Goal: Information Seeking & Learning: Compare options

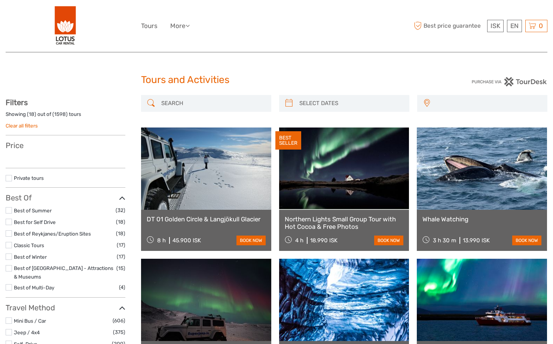
select select
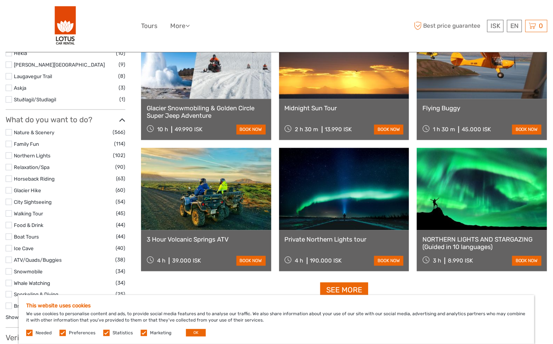
scroll to position [710, 0]
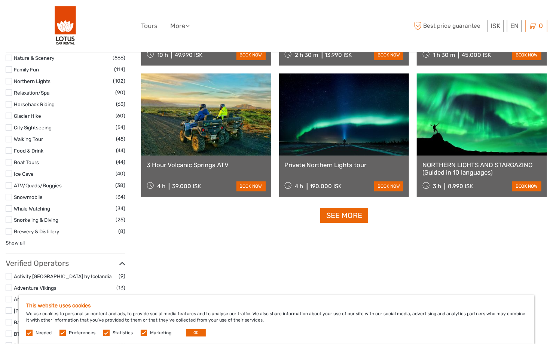
click at [191, 164] on link "3 Hour Volcanic Springs ATV" at bounding box center [206, 164] width 119 height 7
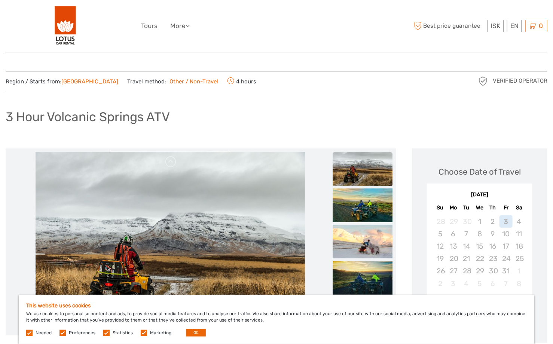
click at [27, 331] on label at bounding box center [29, 333] width 6 height 6
click at [62, 331] on label at bounding box center [62, 333] width 6 height 6
click at [0, 0] on input "checkbox" at bounding box center [0, 0] width 0 height 0
click at [104, 332] on label at bounding box center [106, 333] width 6 height 6
click at [0, 0] on input "checkbox" at bounding box center [0, 0] width 0 height 0
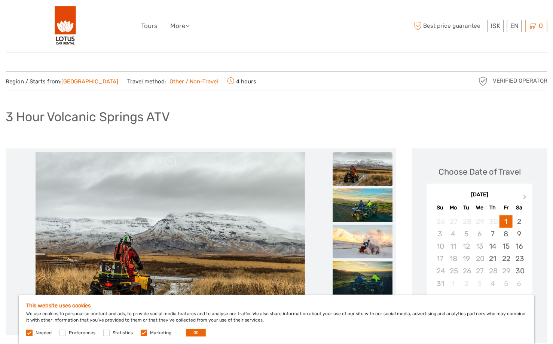
click at [141, 332] on label at bounding box center [144, 333] width 6 height 6
click at [0, 0] on input "checkbox" at bounding box center [0, 0] width 0 height 0
click at [193, 332] on button "OK" at bounding box center [196, 332] width 20 height 7
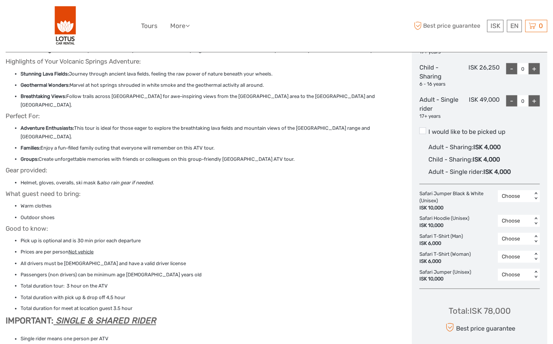
scroll to position [411, 0]
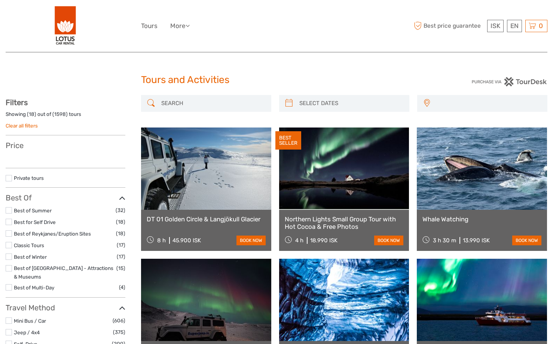
select select
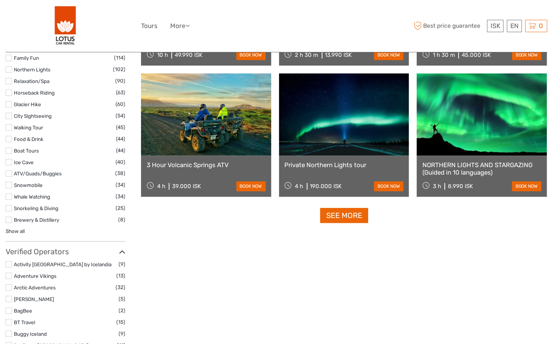
select select
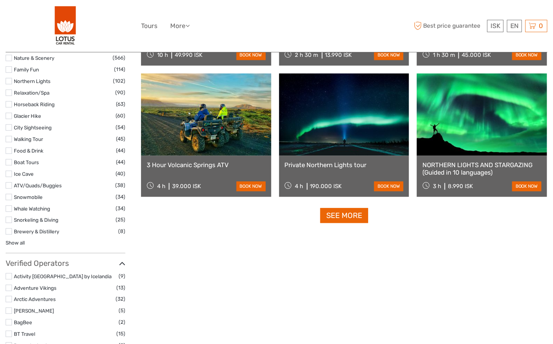
scroll to position [0, 0]
click at [341, 219] on link "See more" at bounding box center [344, 215] width 48 height 15
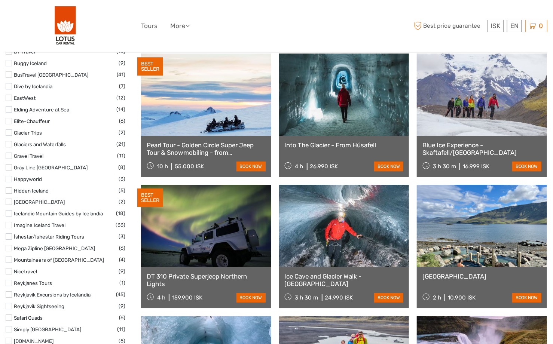
scroll to position [1009, 0]
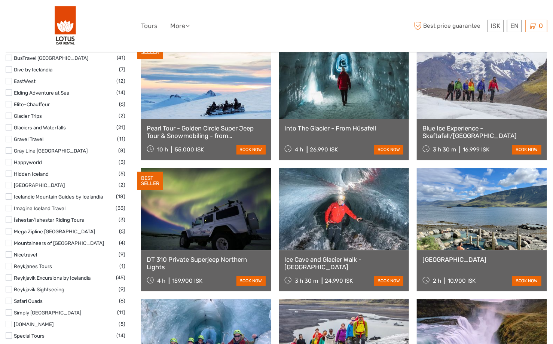
click at [480, 261] on link "Hvammsvík Natural Hot Springs" at bounding box center [481, 259] width 119 height 7
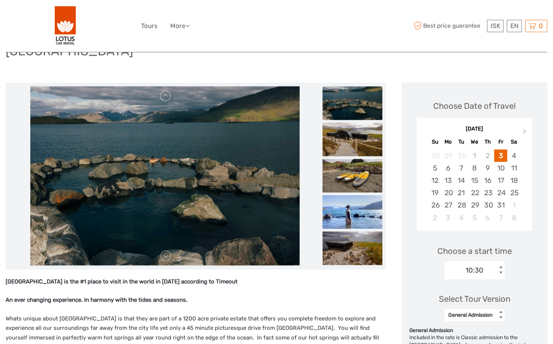
scroll to position [75, 0]
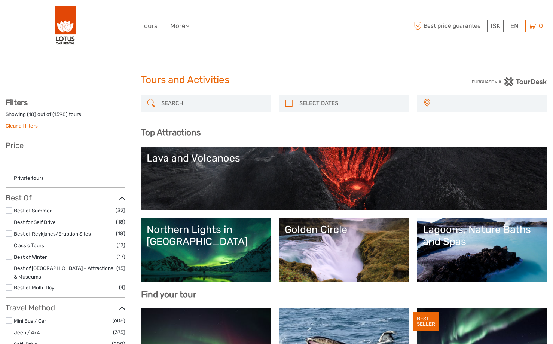
select select
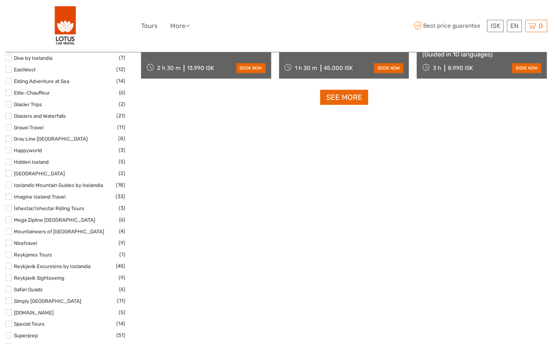
select select
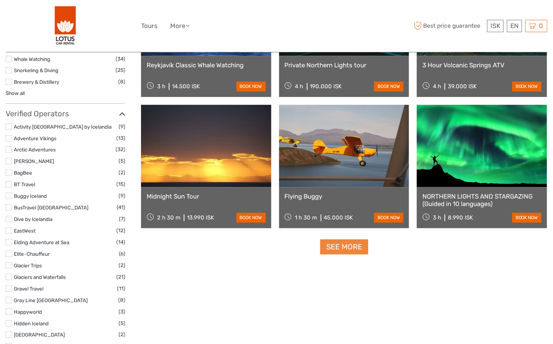
click at [338, 248] on link "See more" at bounding box center [344, 246] width 48 height 15
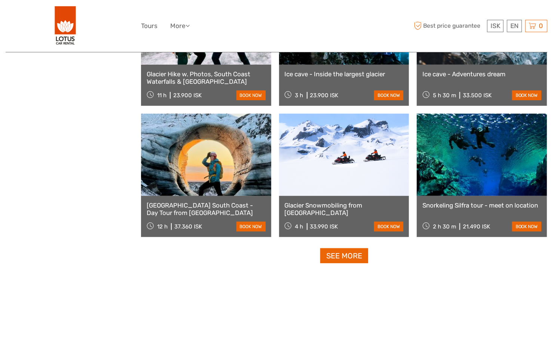
scroll to position [1458, 0]
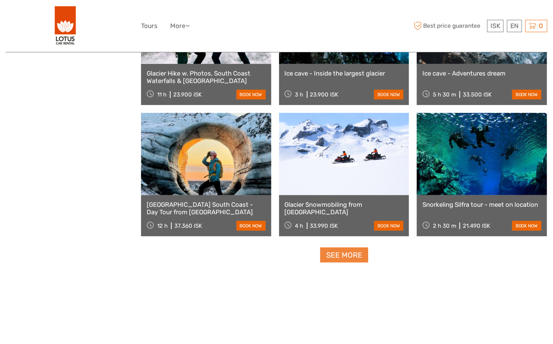
click at [344, 252] on link "See more" at bounding box center [344, 254] width 48 height 15
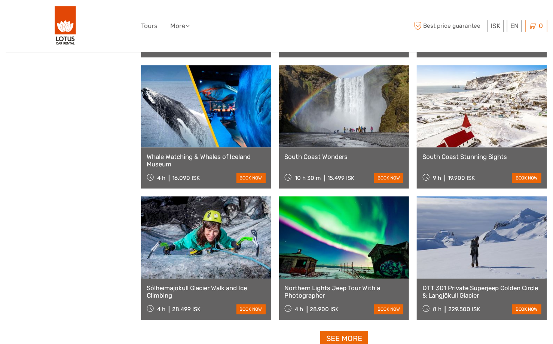
scroll to position [2168, 0]
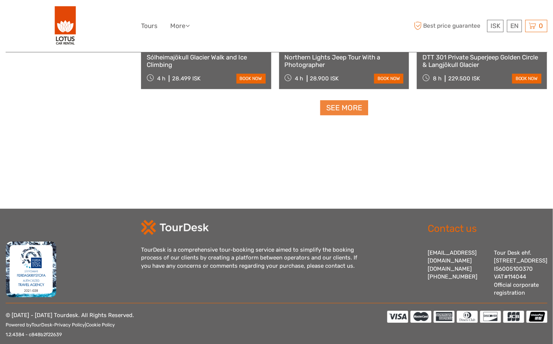
click at [342, 104] on link "See more" at bounding box center [344, 107] width 48 height 15
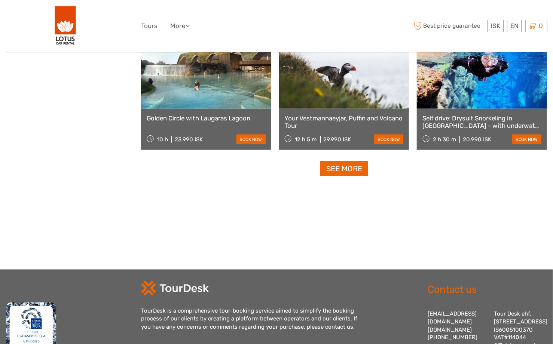
scroll to position [3133, 0]
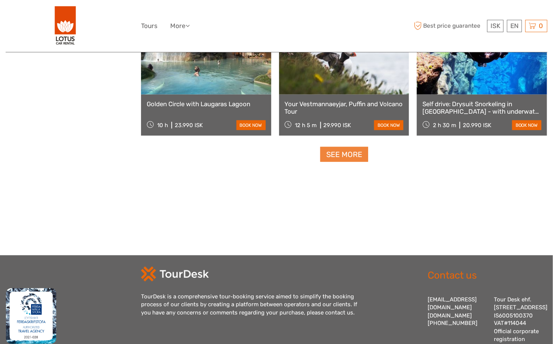
click at [342, 155] on link "See more" at bounding box center [344, 154] width 48 height 15
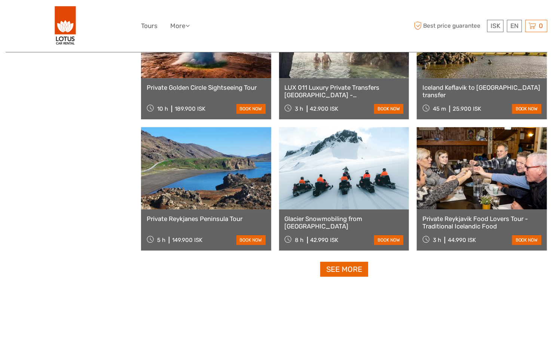
scroll to position [3806, 0]
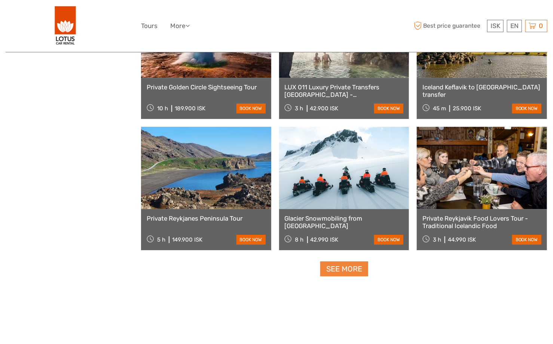
click at [338, 268] on link "See more" at bounding box center [344, 268] width 48 height 15
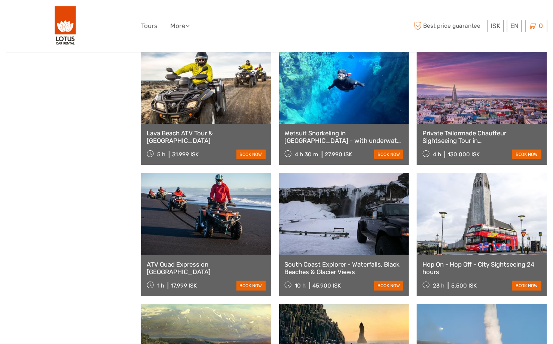
scroll to position [4030, 0]
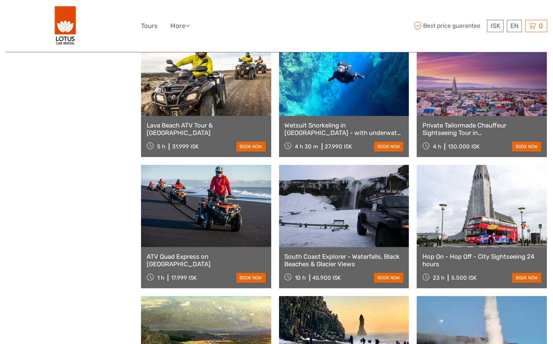
click at [182, 255] on link "ATV Quad Express on Sólheimasandur" at bounding box center [206, 260] width 119 height 15
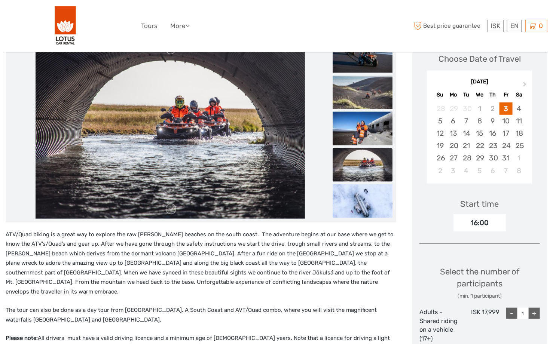
scroll to position [112, 0]
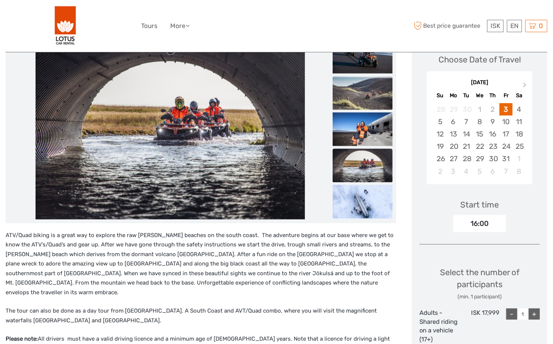
click at [351, 96] on img at bounding box center [362, 93] width 60 height 34
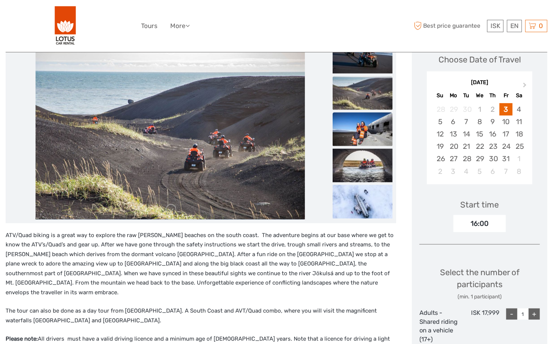
click at [359, 127] on img at bounding box center [362, 129] width 60 height 34
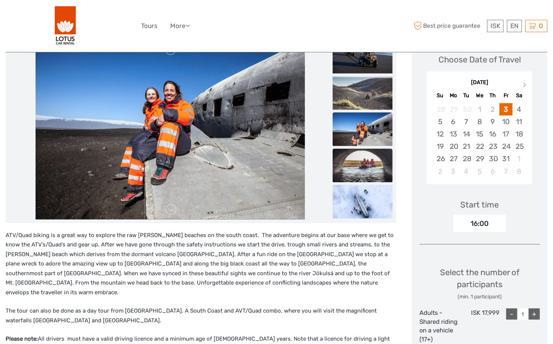
click at [358, 166] on img at bounding box center [362, 165] width 60 height 34
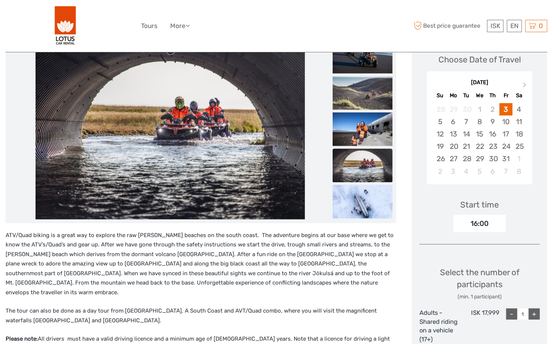
click at [363, 199] on img at bounding box center [362, 202] width 60 height 34
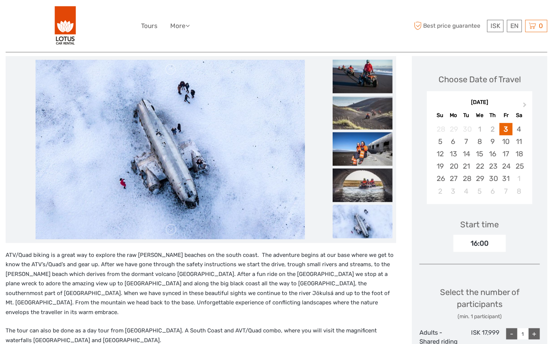
scroll to position [0, 0]
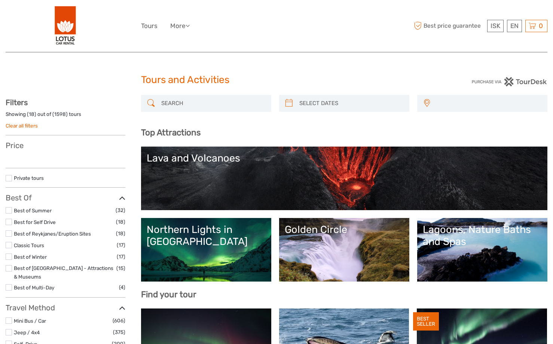
select select
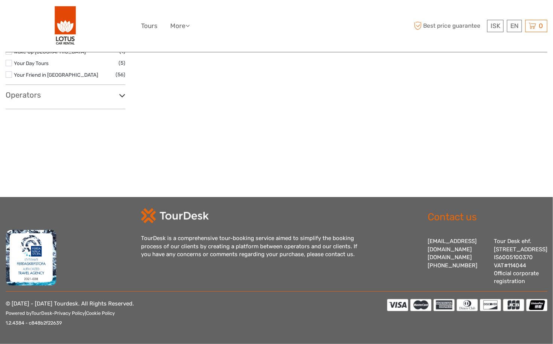
select select
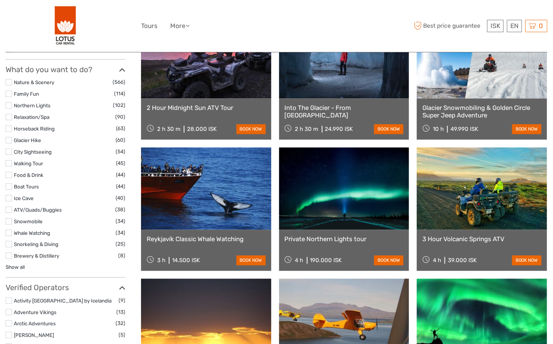
scroll to position [667, 0]
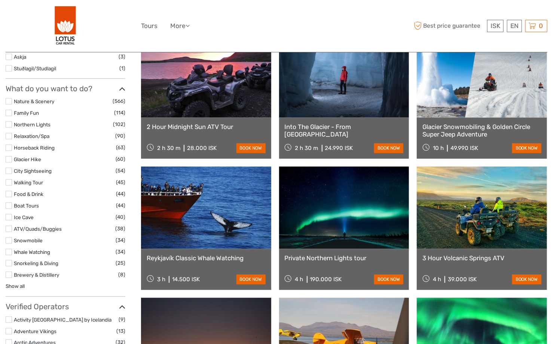
click at [9, 226] on label at bounding box center [9, 229] width 6 height 6
click at [0, 0] on input "checkbox" at bounding box center [0, 0] width 0 height 0
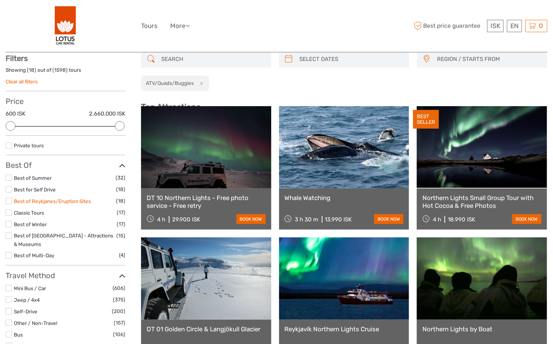
scroll to position [42, 0]
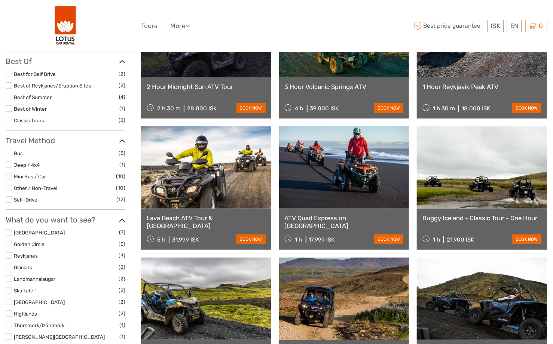
scroll to position [154, 0]
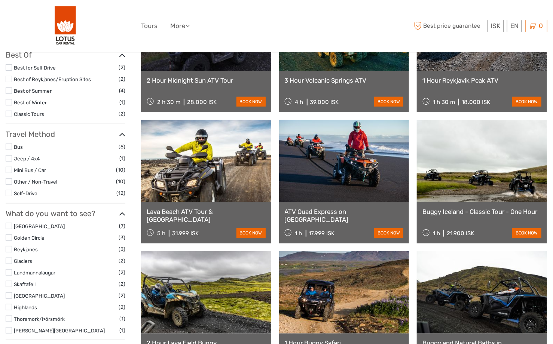
click at [457, 210] on link "Buggy Iceland - Classic Tour - One Hour" at bounding box center [481, 211] width 119 height 7
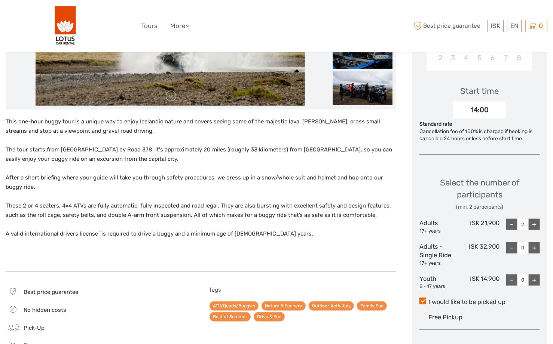
scroll to position [224, 0]
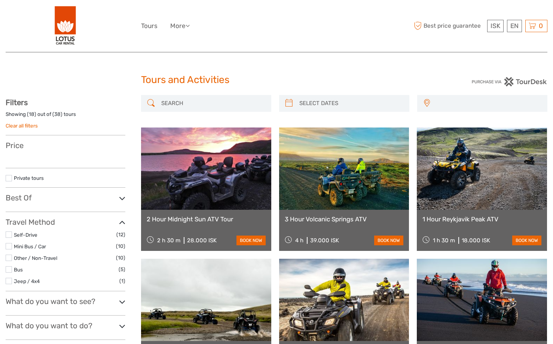
select select
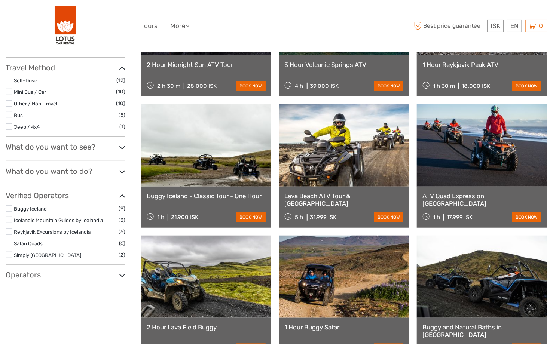
select select
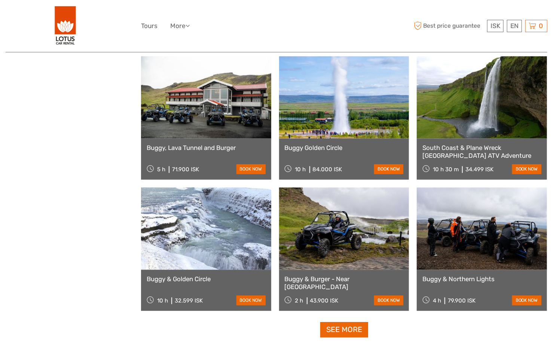
scroll to position [640, 0]
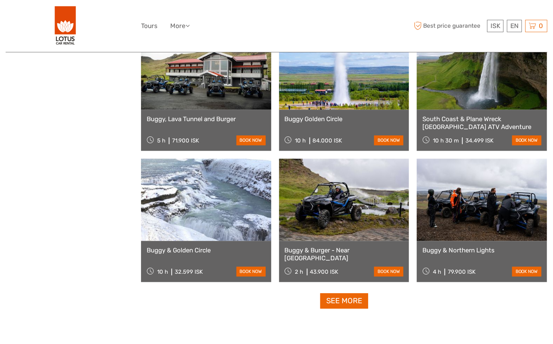
click at [307, 251] on link "Buggy & Burger - Near [GEOGRAPHIC_DATA]" at bounding box center [343, 254] width 119 height 15
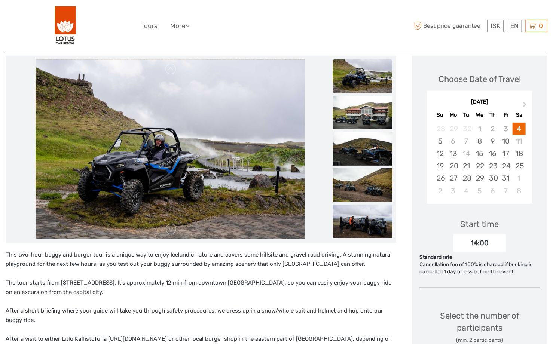
scroll to position [75, 0]
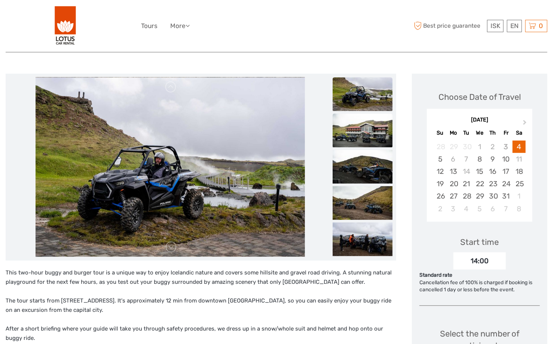
click at [357, 130] on img at bounding box center [362, 131] width 60 height 34
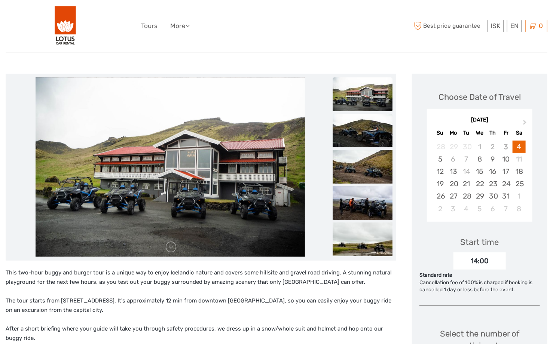
click at [360, 139] on img at bounding box center [362, 131] width 60 height 34
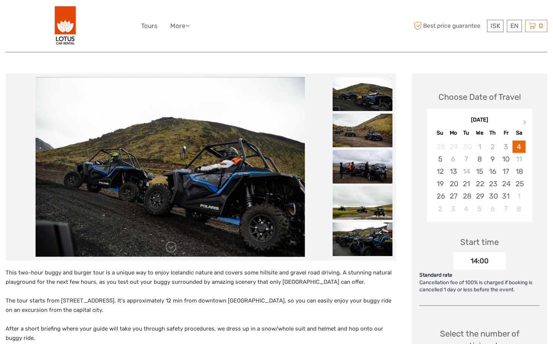
click at [363, 156] on img at bounding box center [362, 167] width 60 height 34
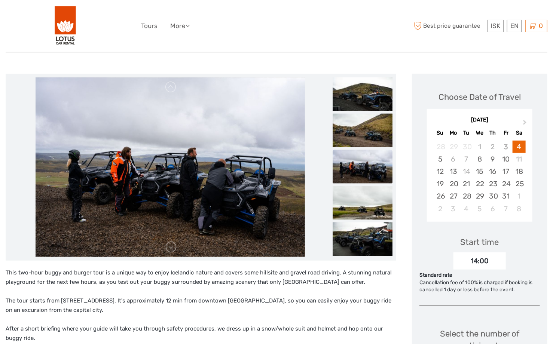
click at [363, 178] on img at bounding box center [362, 167] width 60 height 34
click at [362, 211] on img at bounding box center [362, 203] width 60 height 34
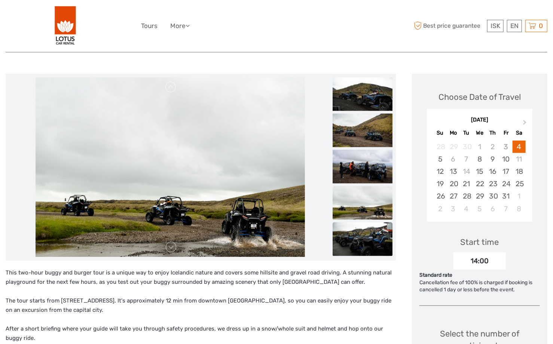
click at [359, 236] on img at bounding box center [362, 239] width 60 height 34
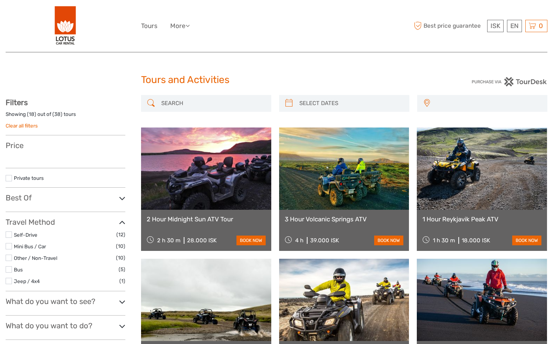
select select
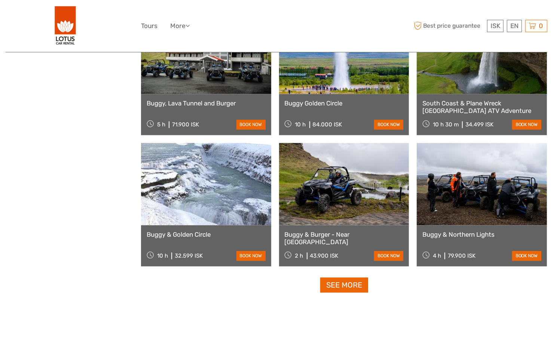
select select
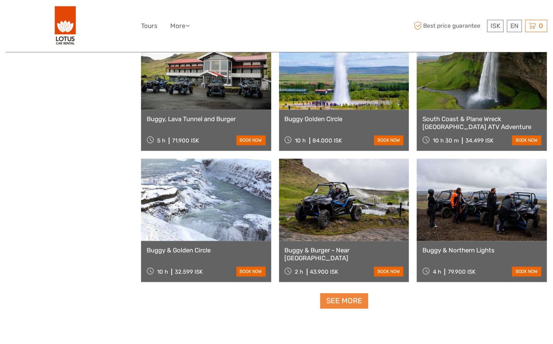
scroll to position [0, 0]
click at [347, 301] on link "See more" at bounding box center [344, 300] width 48 height 15
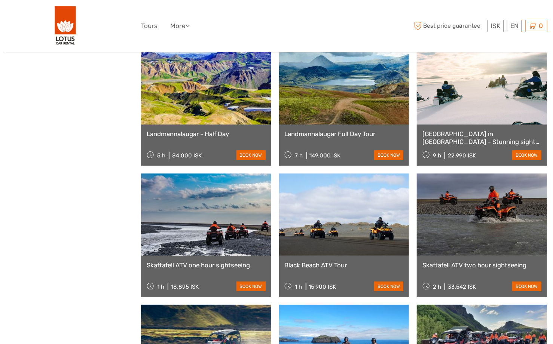
scroll to position [1351, 0]
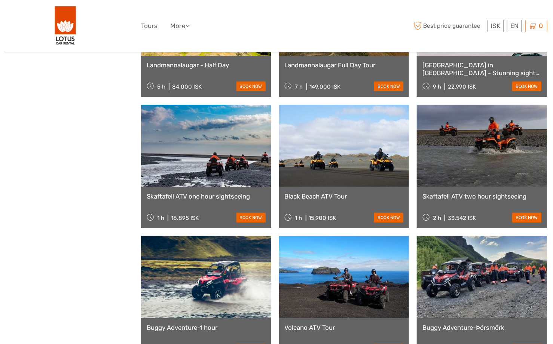
click at [320, 195] on link "Black Beach ATV Tour" at bounding box center [343, 196] width 119 height 7
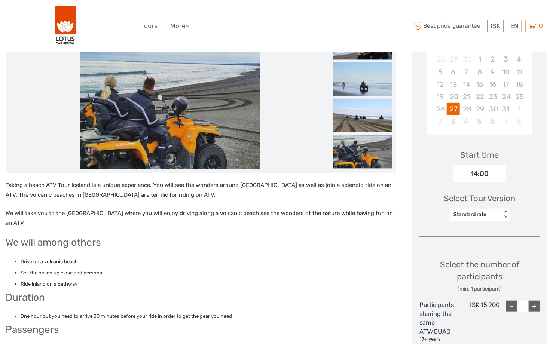
scroll to position [75, 0]
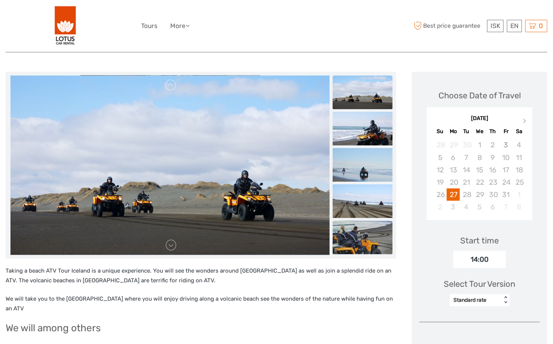
click at [360, 242] on img at bounding box center [362, 238] width 60 height 34
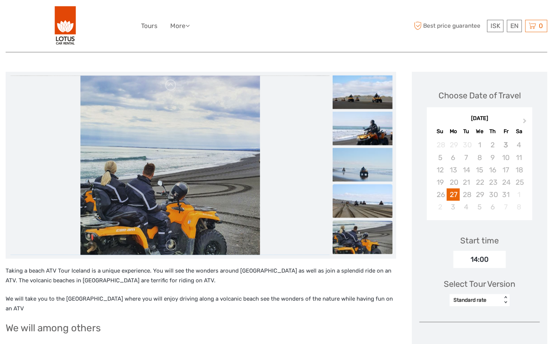
click at [370, 207] on img at bounding box center [362, 201] width 60 height 34
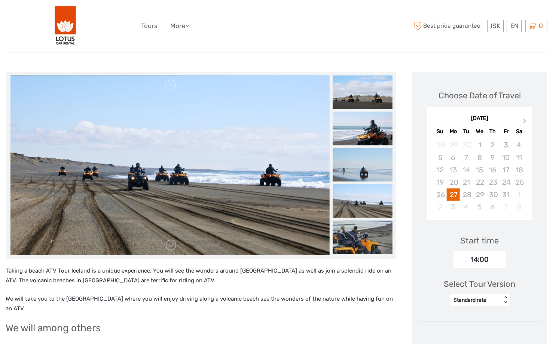
click at [368, 183] on ul at bounding box center [362, 167] width 60 height 182
click at [361, 167] on img at bounding box center [362, 165] width 60 height 34
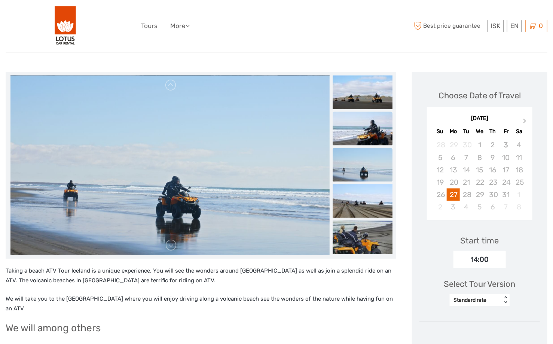
click at [365, 137] on img at bounding box center [362, 129] width 60 height 34
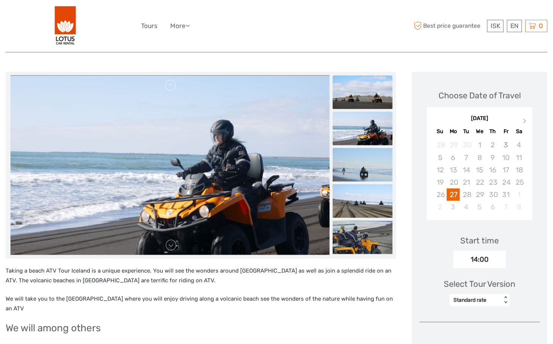
click at [365, 94] on img at bounding box center [362, 93] width 60 height 34
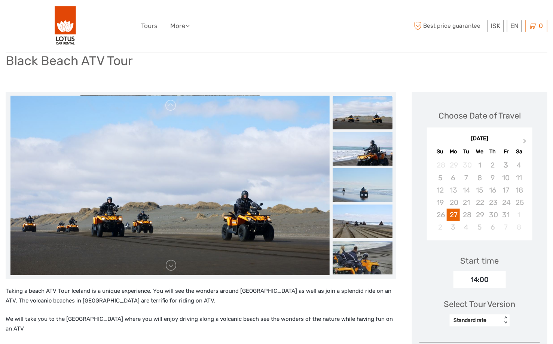
scroll to position [37, 0]
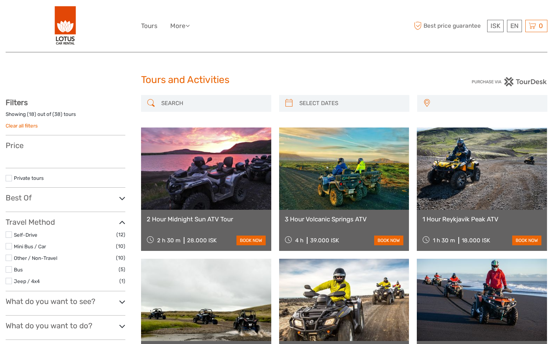
select select
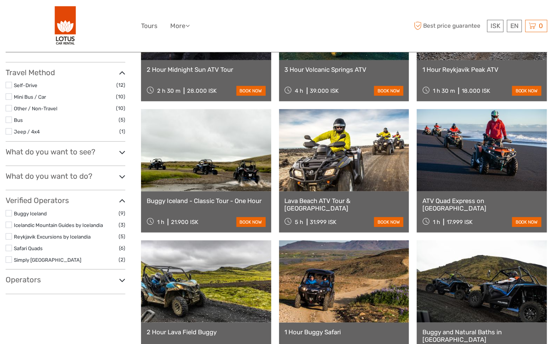
select select
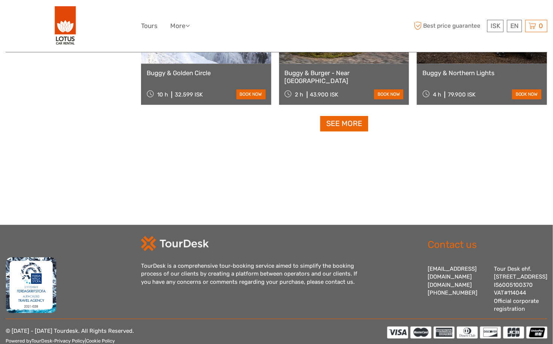
scroll to position [822, 0]
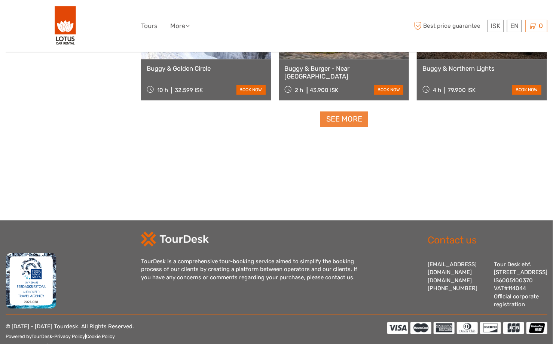
click at [341, 119] on link "See more" at bounding box center [344, 118] width 48 height 15
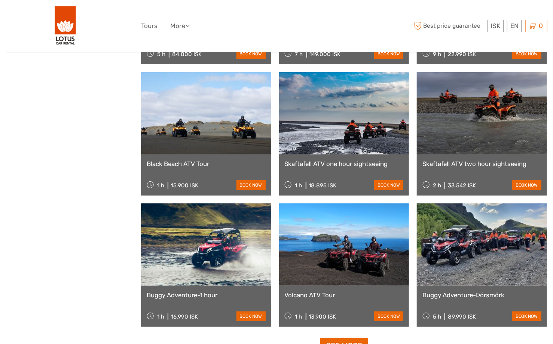
scroll to position [1533, 0]
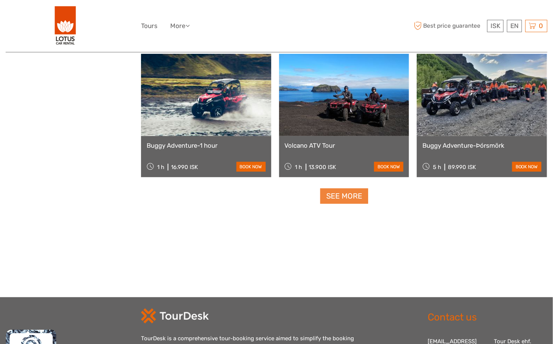
click at [336, 194] on link "See more" at bounding box center [344, 195] width 48 height 15
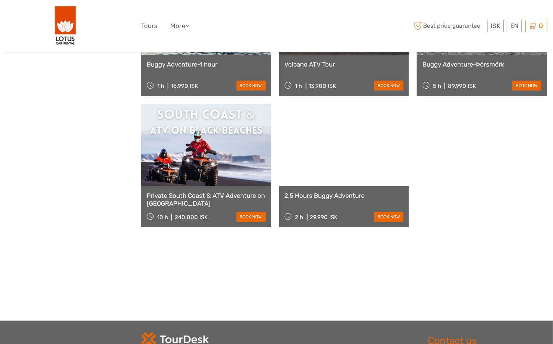
scroll to position [1645, 0]
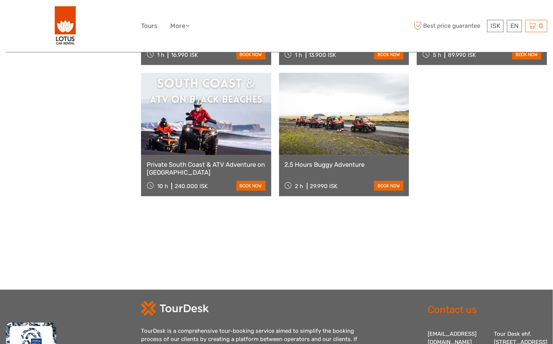
click at [314, 161] on link "2,5 Hours Buggy Adventure" at bounding box center [343, 164] width 119 height 7
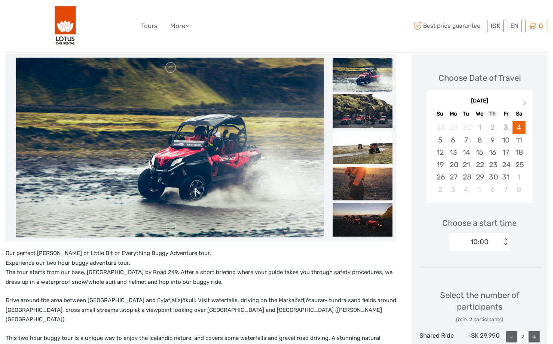
scroll to position [75, 0]
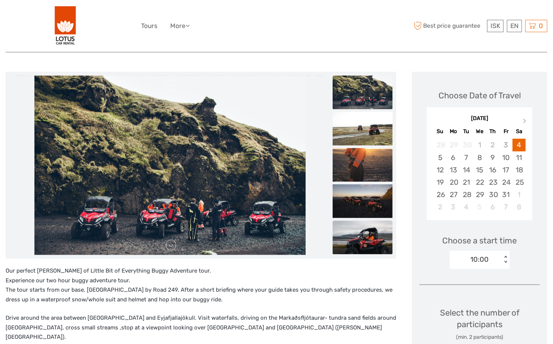
click at [367, 247] on img at bounding box center [362, 238] width 60 height 34
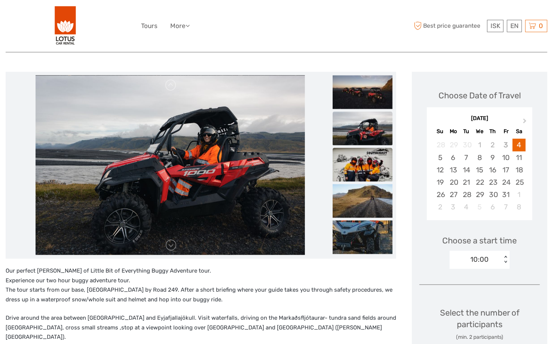
click at [374, 160] on img at bounding box center [362, 165] width 60 height 34
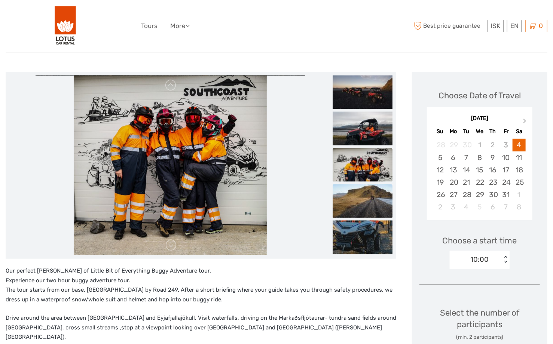
click at [362, 200] on img at bounding box center [362, 201] width 60 height 34
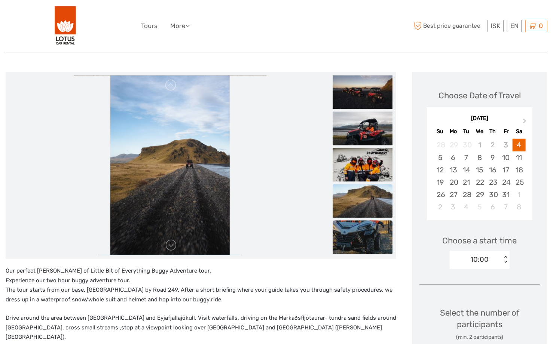
click at [364, 237] on img at bounding box center [362, 238] width 60 height 34
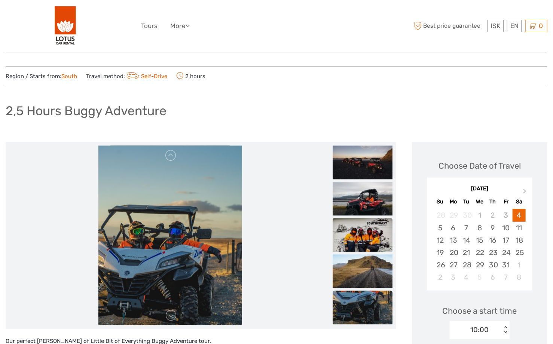
scroll to position [0, 0]
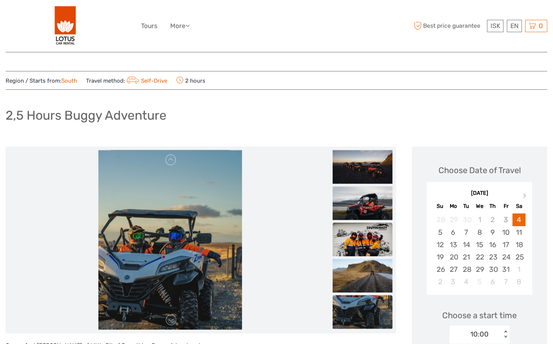
click at [366, 160] on img at bounding box center [362, 167] width 60 height 34
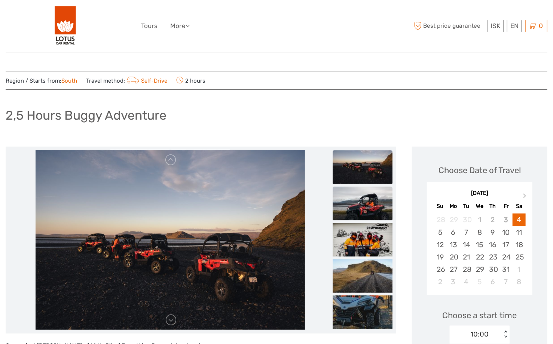
click at [365, 203] on img at bounding box center [362, 204] width 60 height 34
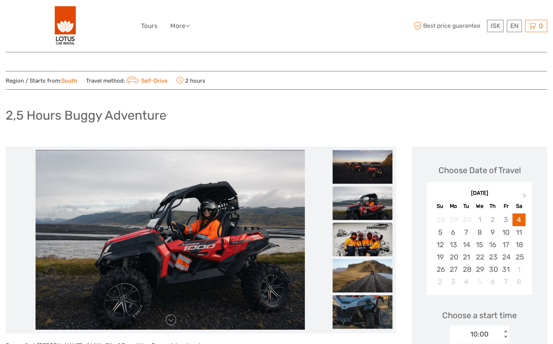
click at [364, 227] on img at bounding box center [362, 240] width 60 height 34
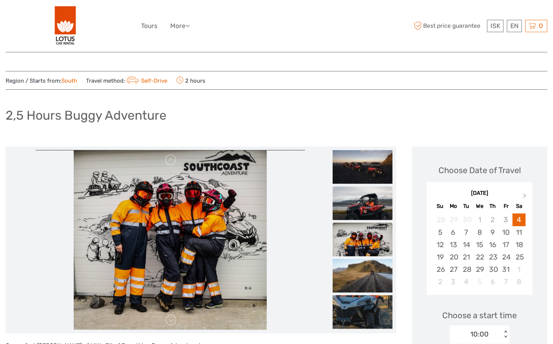
click at [368, 201] on img at bounding box center [362, 204] width 60 height 34
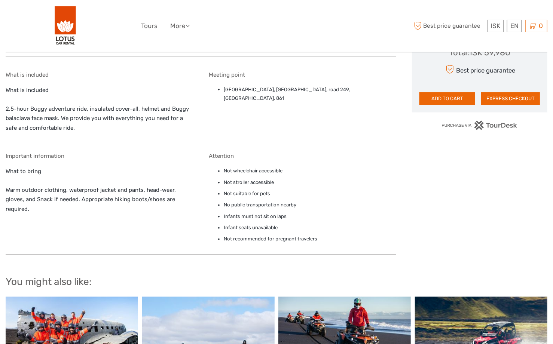
scroll to position [411, 0]
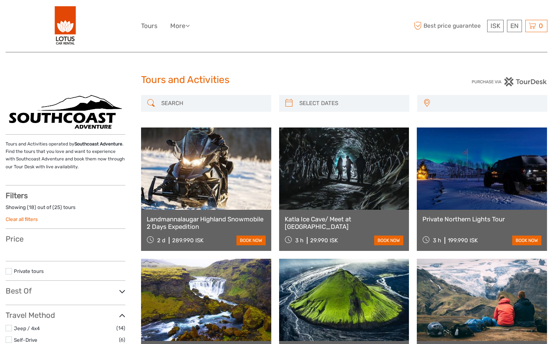
select select
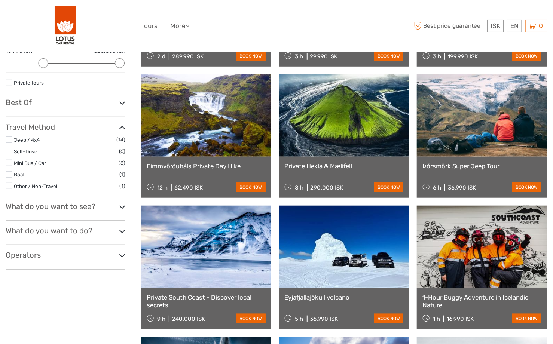
scroll to position [224, 0]
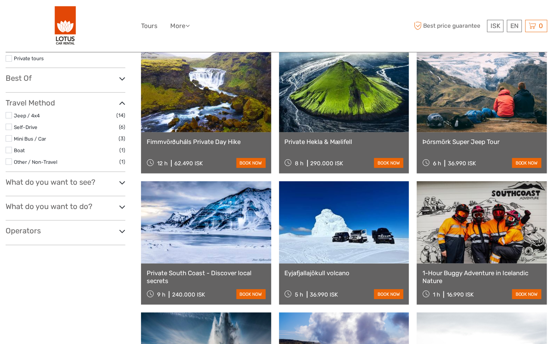
click at [121, 229] on icon at bounding box center [122, 231] width 6 height 10
click at [121, 230] on icon at bounding box center [122, 231] width 6 height 10
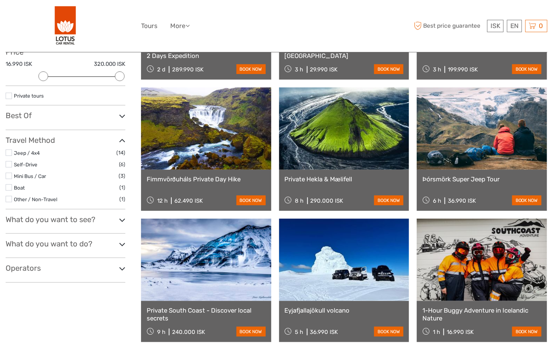
scroll to position [150, 0]
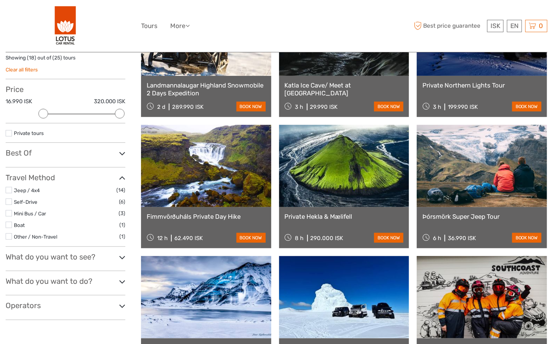
click at [7, 188] on label at bounding box center [9, 190] width 6 height 6
click at [0, 0] on input "checkbox" at bounding box center [0, 0] width 0 height 0
